Goal: Information Seeking & Learning: Understand process/instructions

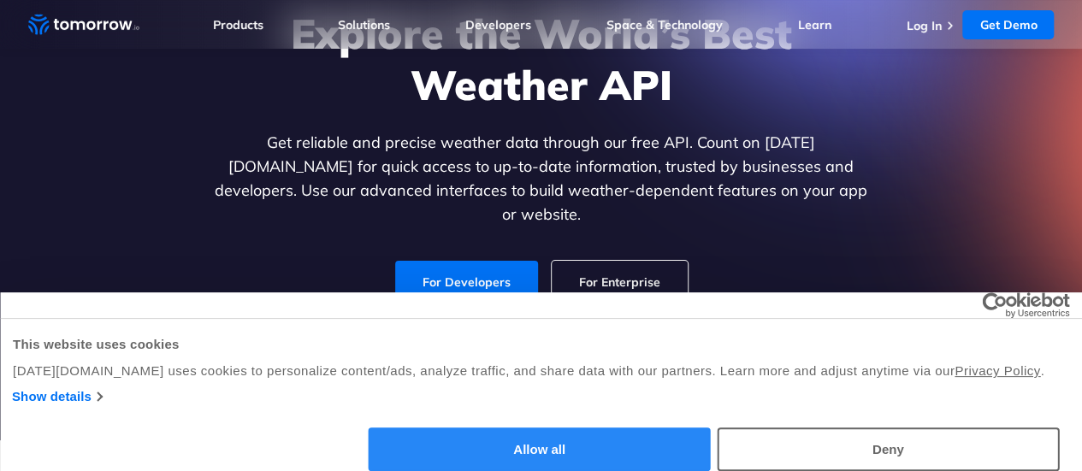
click at [711, 438] on button "Allow all" at bounding box center [540, 450] width 342 height 44
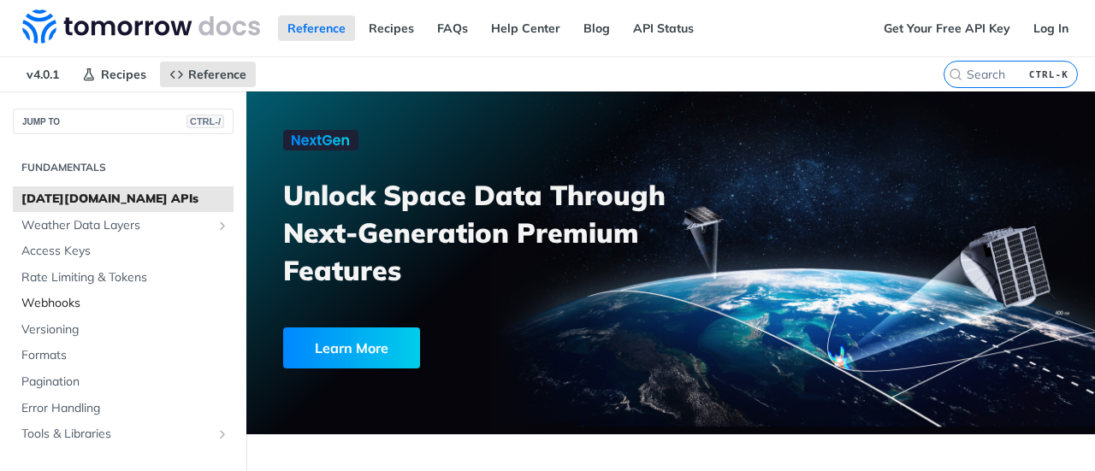
click at [58, 304] on span "Webhooks" at bounding box center [125, 303] width 208 height 17
